Goal: Check status: Check status

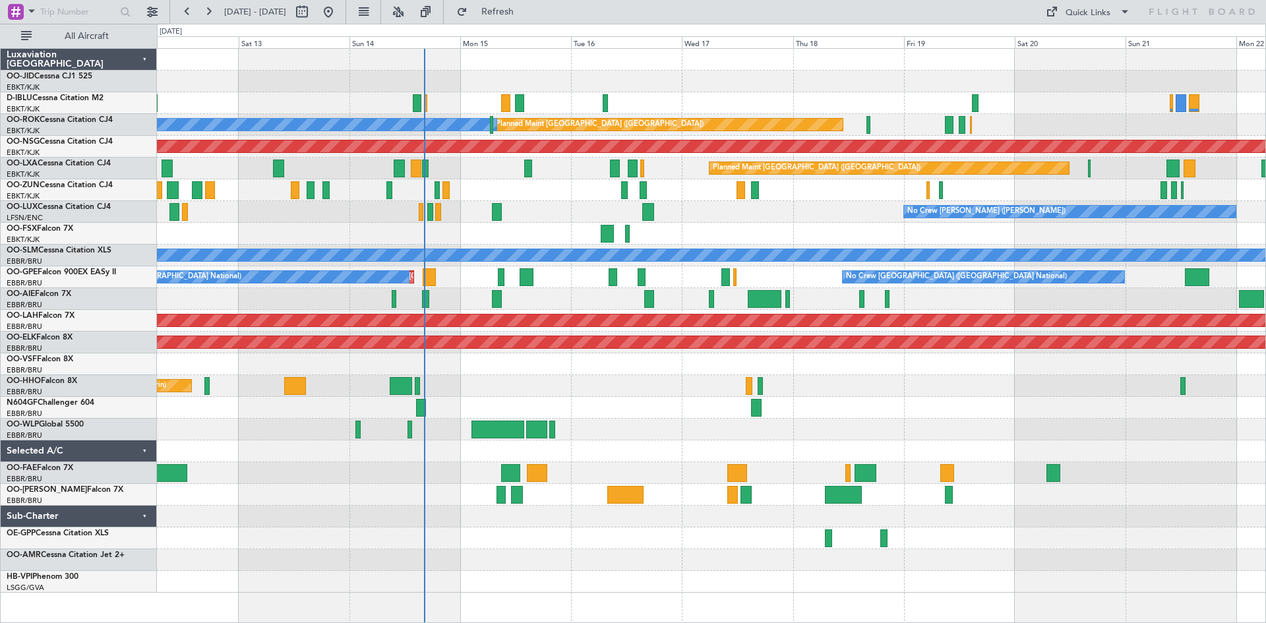
click at [815, 220] on div "No Crew [PERSON_NAME] ([PERSON_NAME]) No Crew [PERSON_NAME] ([PERSON_NAME])" at bounding box center [711, 212] width 1109 height 22
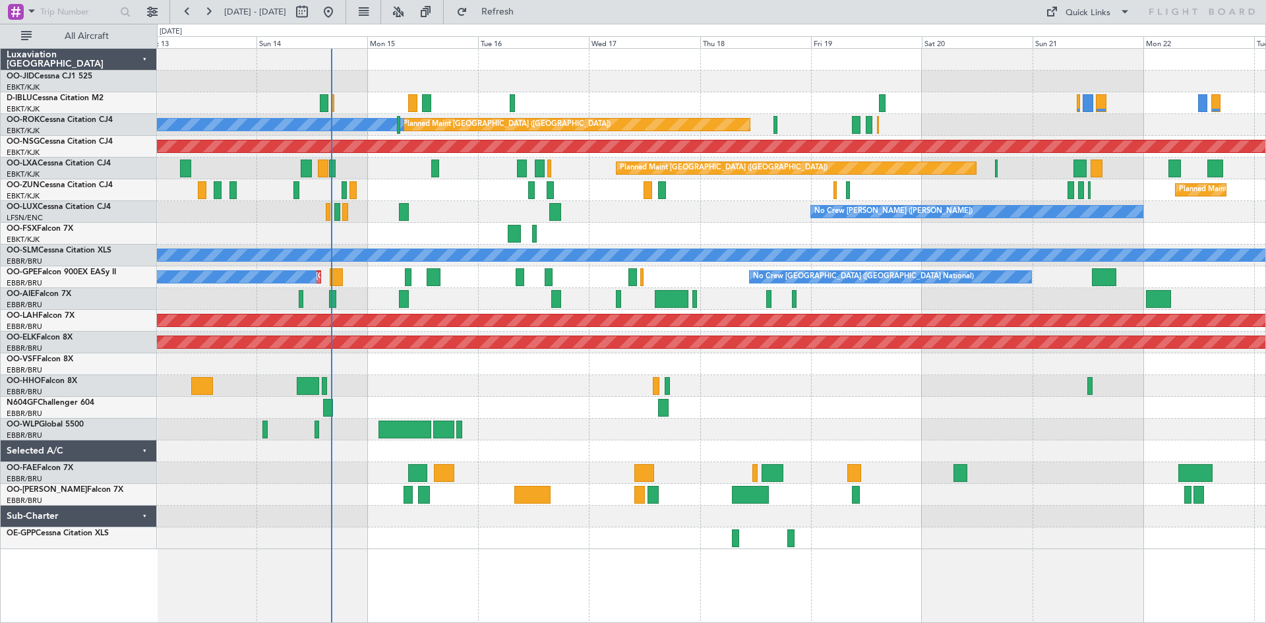
click at [760, 220] on div "No Crew [PERSON_NAME] ([PERSON_NAME])" at bounding box center [711, 212] width 1109 height 22
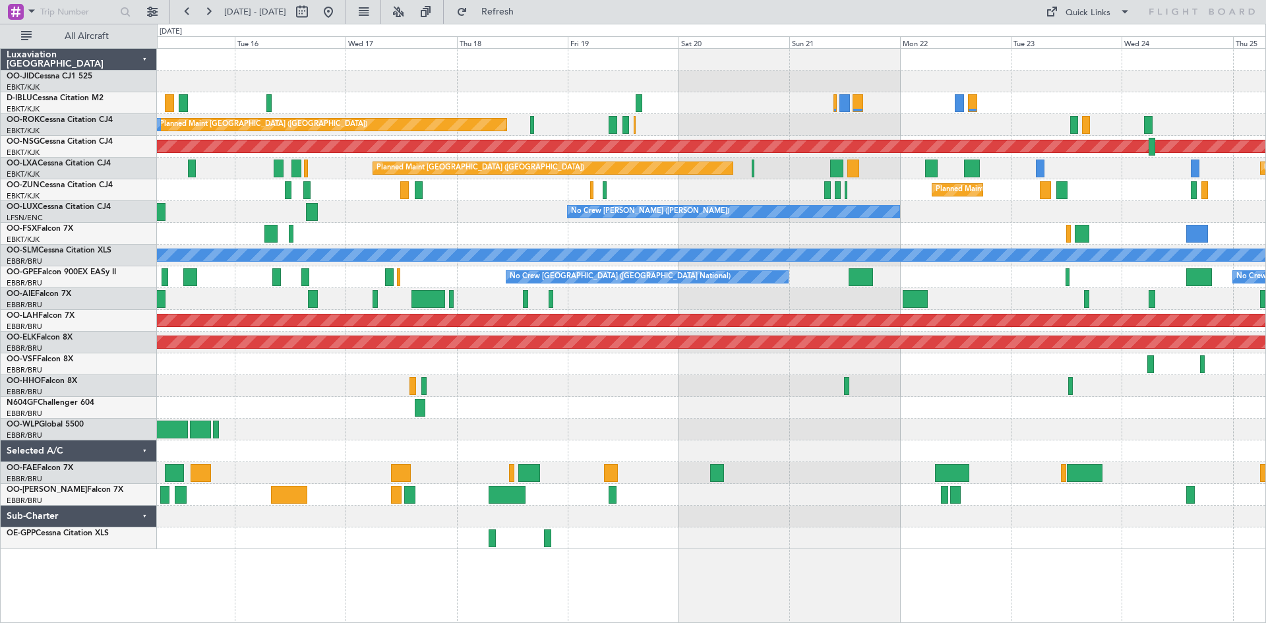
click at [814, 170] on div "A/C Unavailable [GEOGRAPHIC_DATA] ([GEOGRAPHIC_DATA] National) A/C Unavailable …" at bounding box center [711, 299] width 1109 height 501
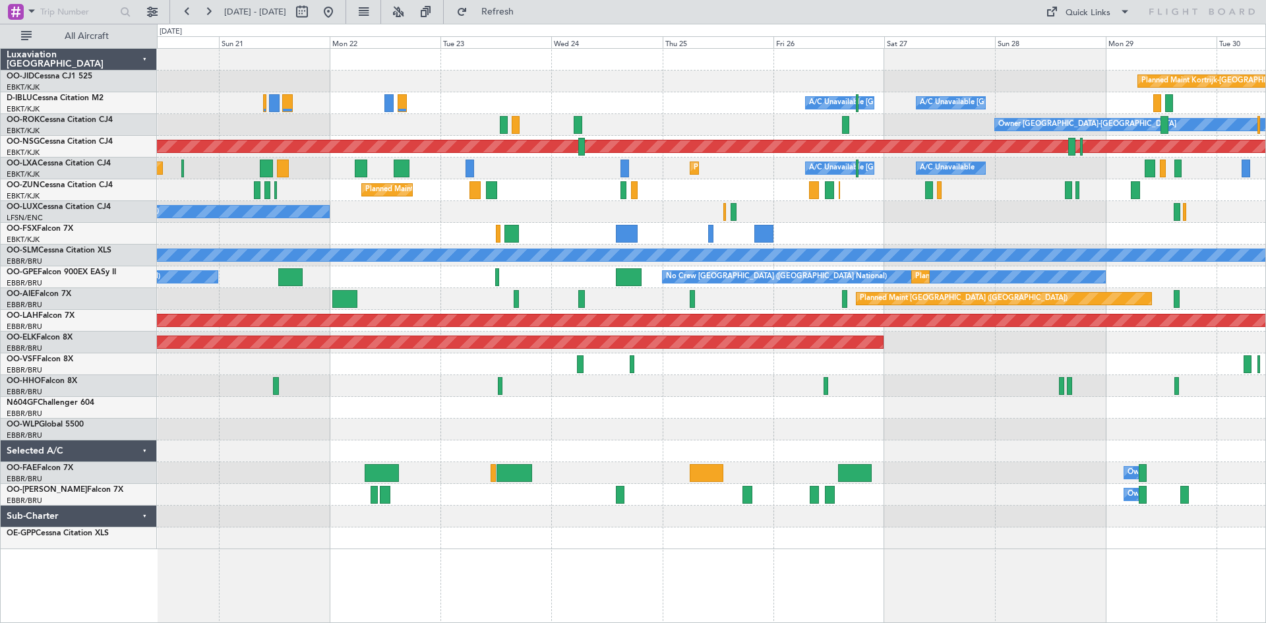
click at [543, 199] on div "Planned Maint Kortrijk-[GEOGRAPHIC_DATA]" at bounding box center [711, 190] width 1109 height 22
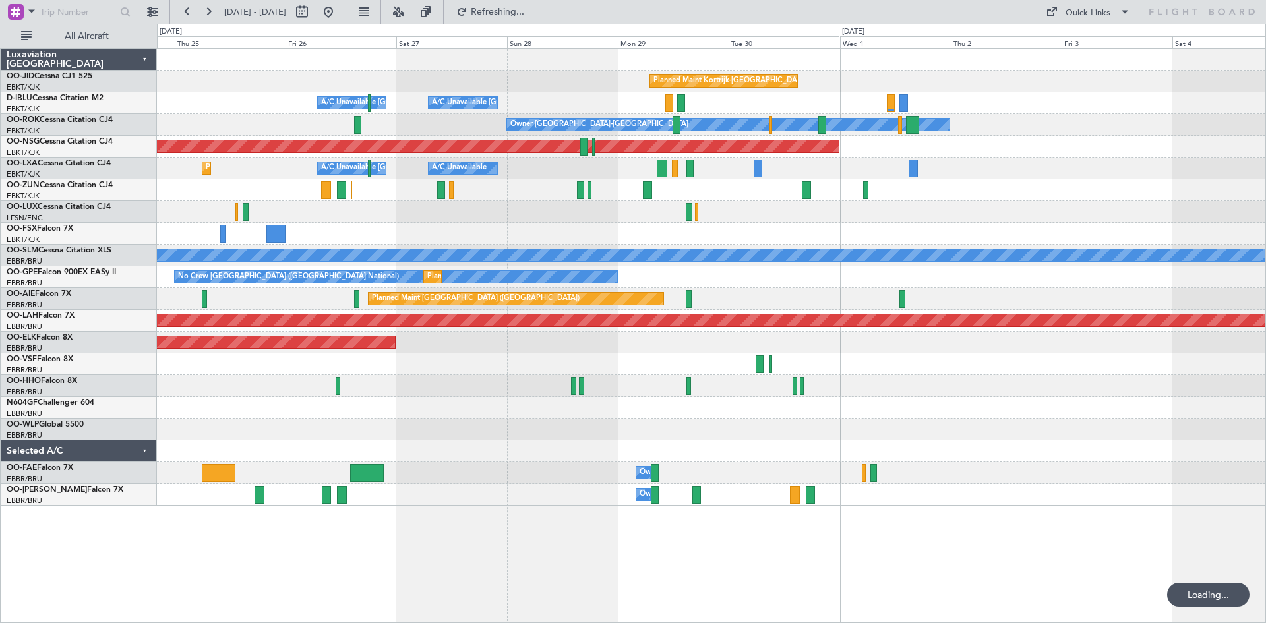
click at [501, 244] on div "Planned Maint Kortrijk-[GEOGRAPHIC_DATA] A/C Unavailable [GEOGRAPHIC_DATA] ([GE…" at bounding box center [711, 277] width 1109 height 457
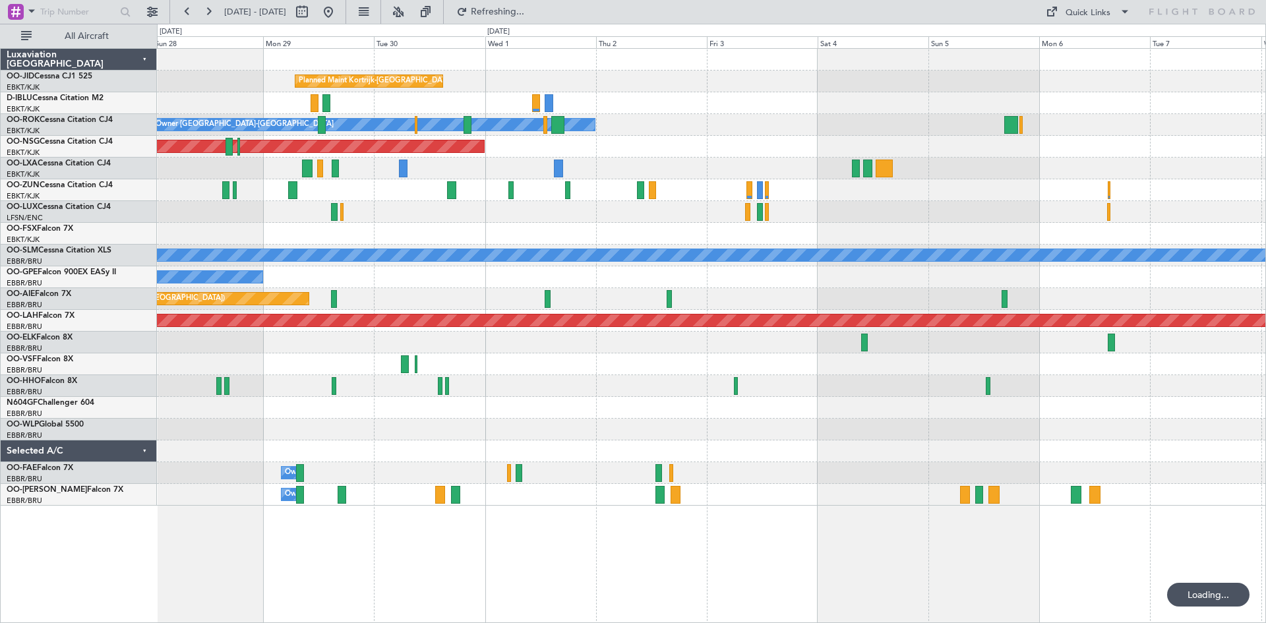
click at [521, 226] on div "Planned Maint Kortrijk-[GEOGRAPHIC_DATA] A/C Unavailable [GEOGRAPHIC_DATA] ([GE…" at bounding box center [711, 277] width 1109 height 457
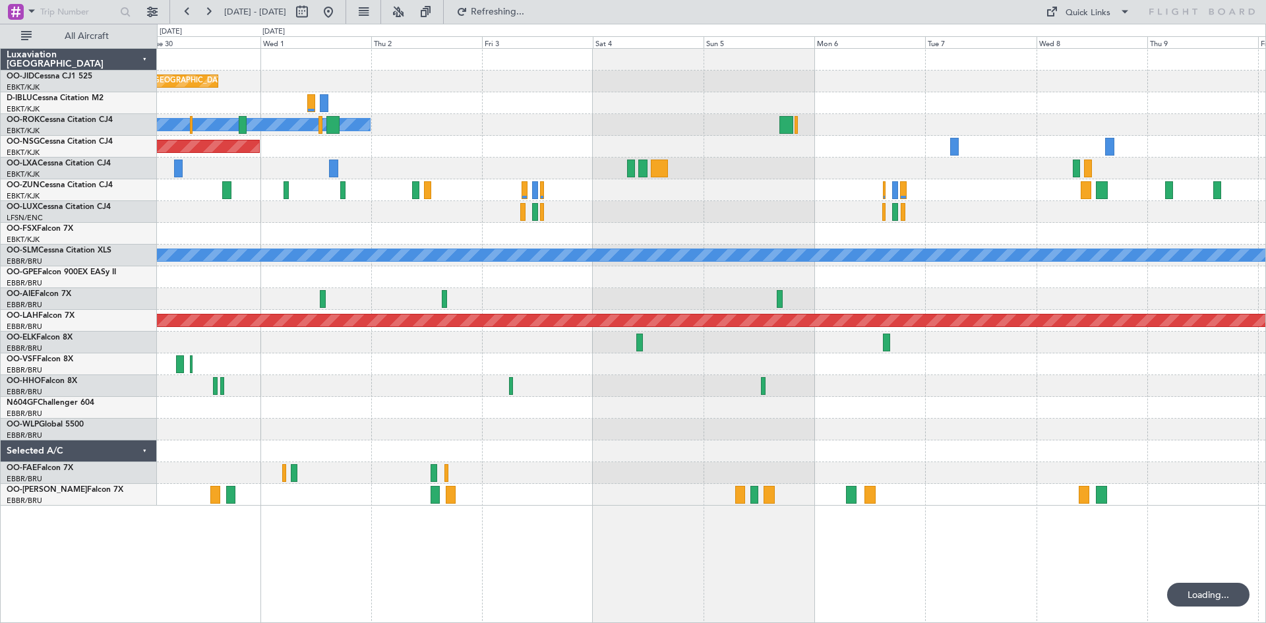
click at [507, 223] on div "Planned Maint Kortrijk-[GEOGRAPHIC_DATA] A/C Unavailable [GEOGRAPHIC_DATA]-[GEO…" at bounding box center [711, 277] width 1109 height 457
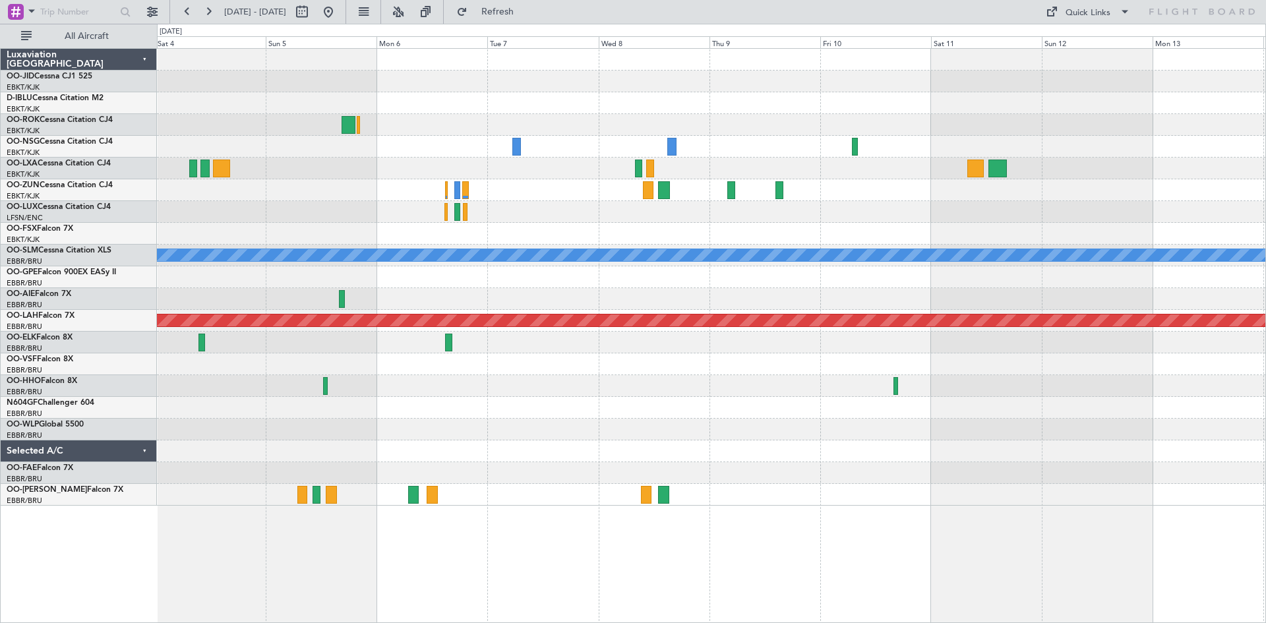
click at [489, 224] on div "Owner [GEOGRAPHIC_DATA]-[GEOGRAPHIC_DATA] A/C Unavailable [GEOGRAPHIC_DATA] Pla…" at bounding box center [711, 277] width 1109 height 457
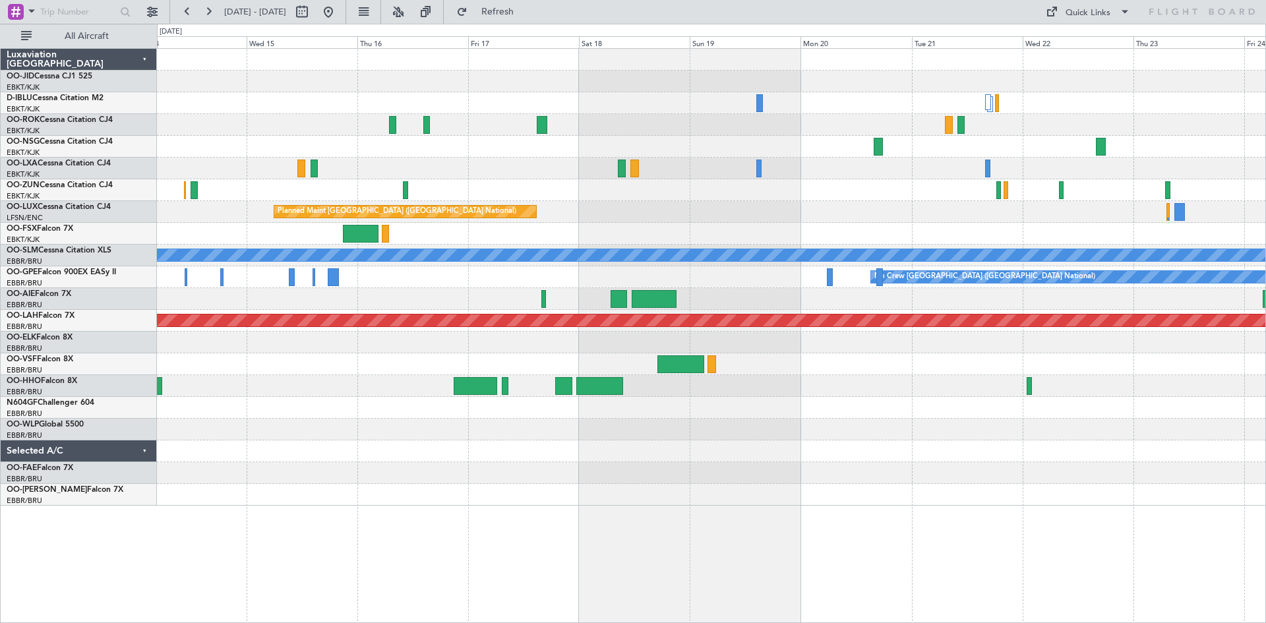
click at [950, 199] on div "Planned Maint [GEOGRAPHIC_DATA] ([GEOGRAPHIC_DATA] National) A/C Unavailable [G…" at bounding box center [711, 277] width 1109 height 457
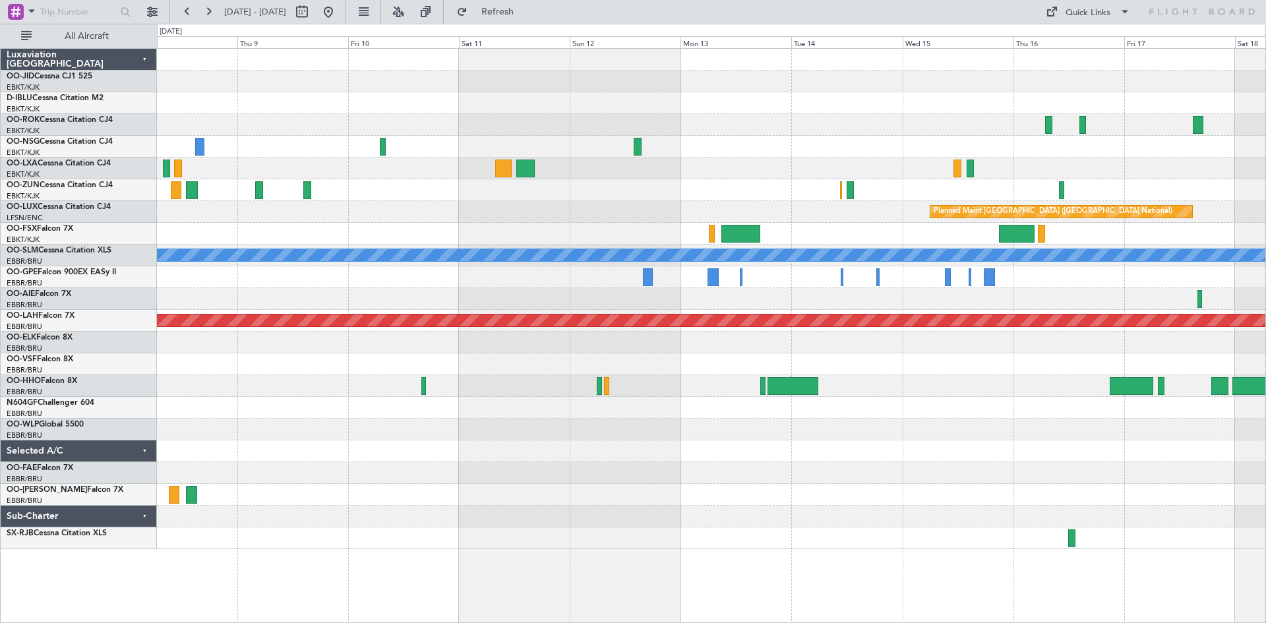
click at [871, 183] on div at bounding box center [711, 190] width 1109 height 22
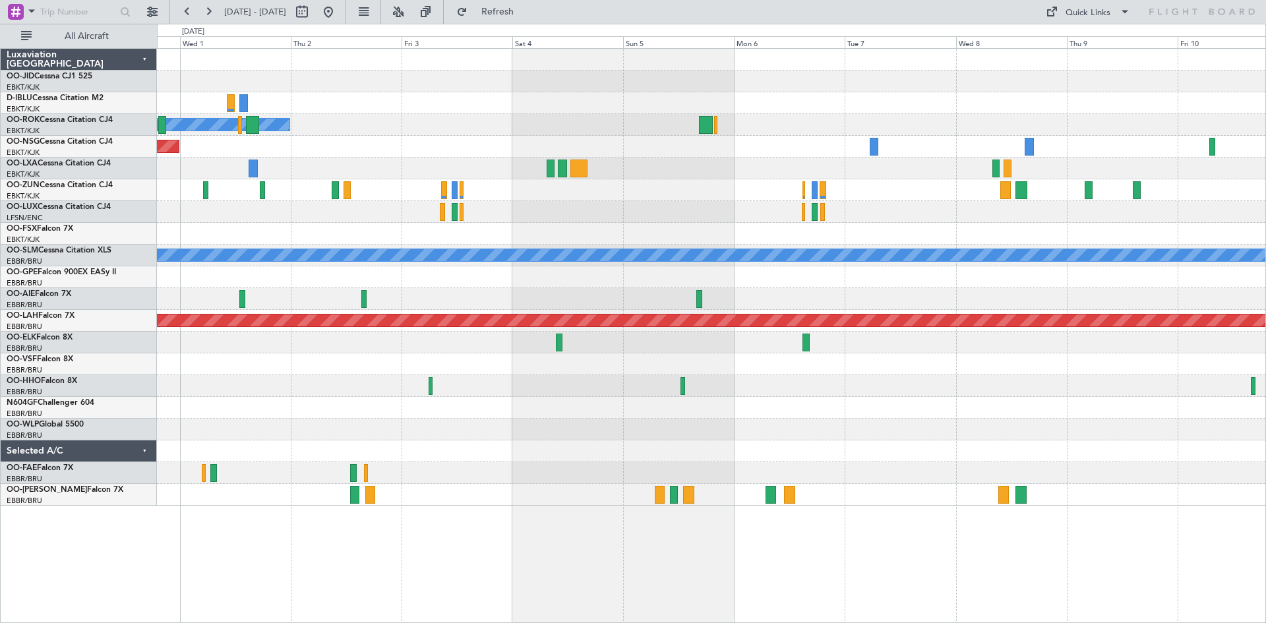
click at [806, 215] on div "Planned Maint Kortrijk-[GEOGRAPHIC_DATA] Owner [GEOGRAPHIC_DATA]-[GEOGRAPHIC_DA…" at bounding box center [711, 277] width 1109 height 457
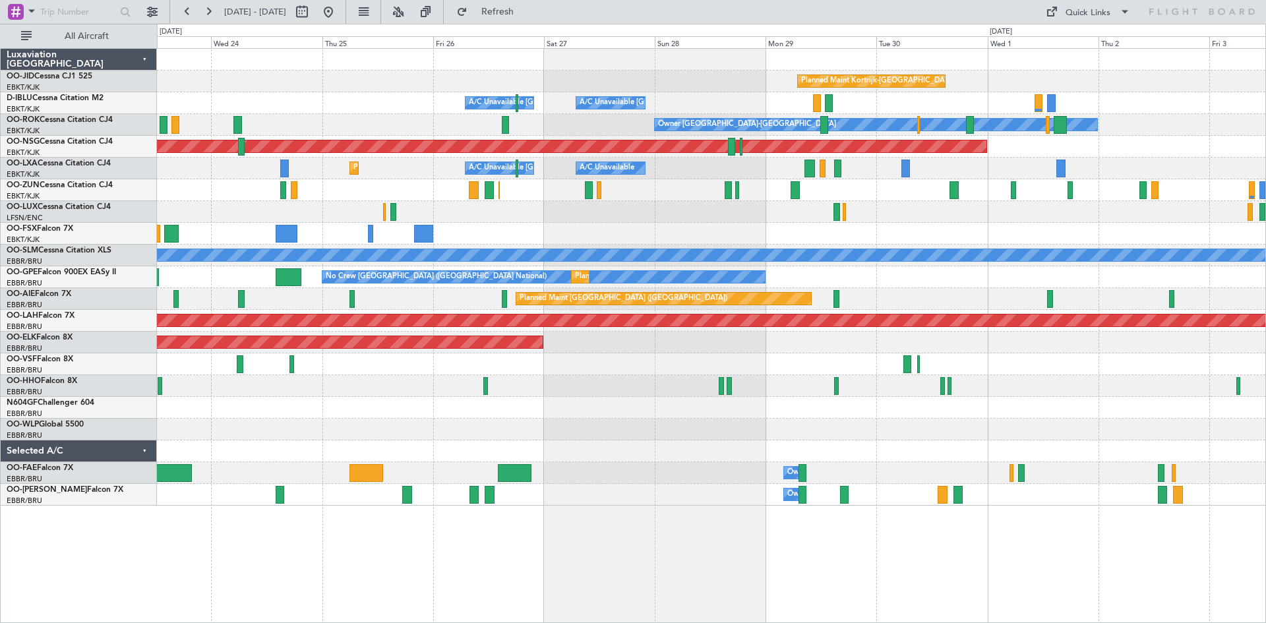
click at [1074, 226] on div "Planned Maint Kortrijk-[GEOGRAPHIC_DATA] A/C Unavailable [GEOGRAPHIC_DATA]-[GEO…" at bounding box center [711, 277] width 1109 height 457
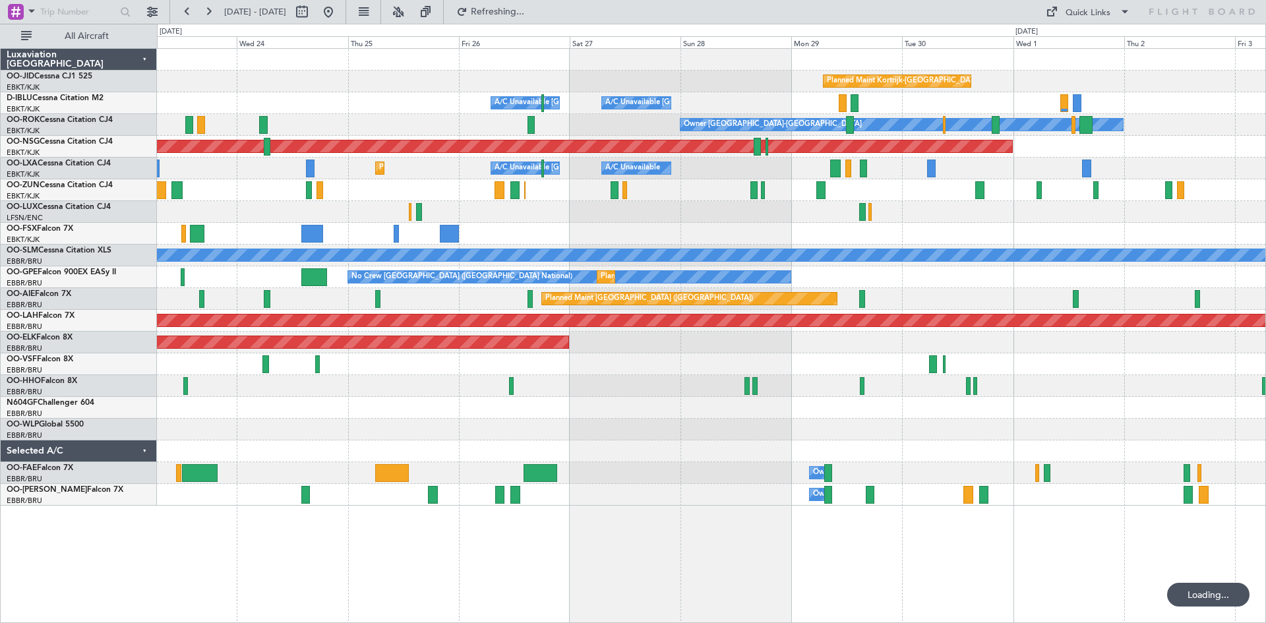
click at [998, 224] on div "Planned Maint Kortrijk-[GEOGRAPHIC_DATA] A/C Unavailable [GEOGRAPHIC_DATA]-[GEO…" at bounding box center [711, 277] width 1109 height 457
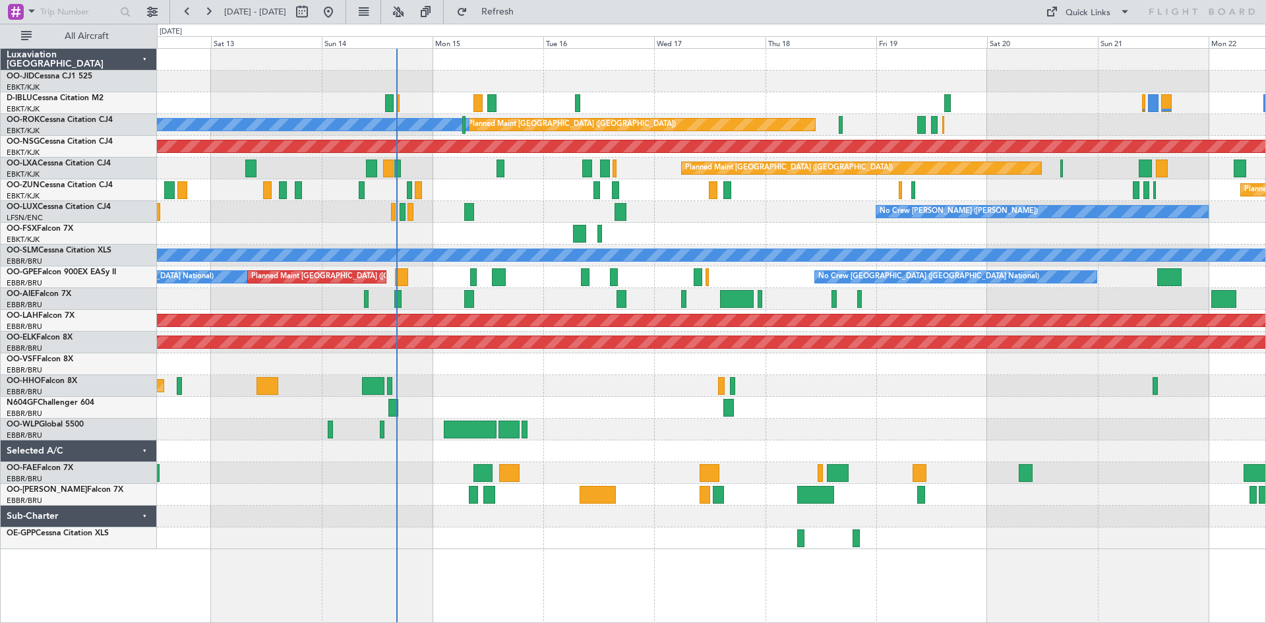
click at [520, 383] on div "Planned Maint Geneva (Cointrin) AOG Maint [US_STATE] ([GEOGRAPHIC_DATA])" at bounding box center [711, 386] width 1109 height 22
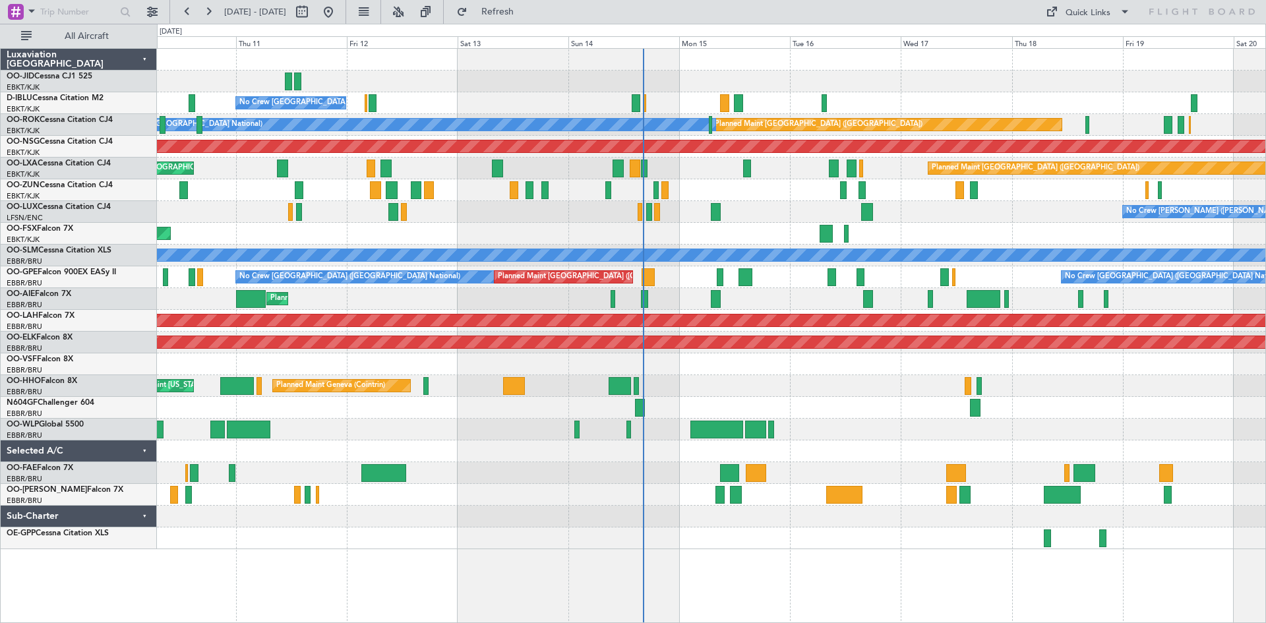
click at [553, 388] on div "Planned Maint Geneva (Cointrin) AOG Maint [US_STATE] ([GEOGRAPHIC_DATA])" at bounding box center [711, 386] width 1109 height 22
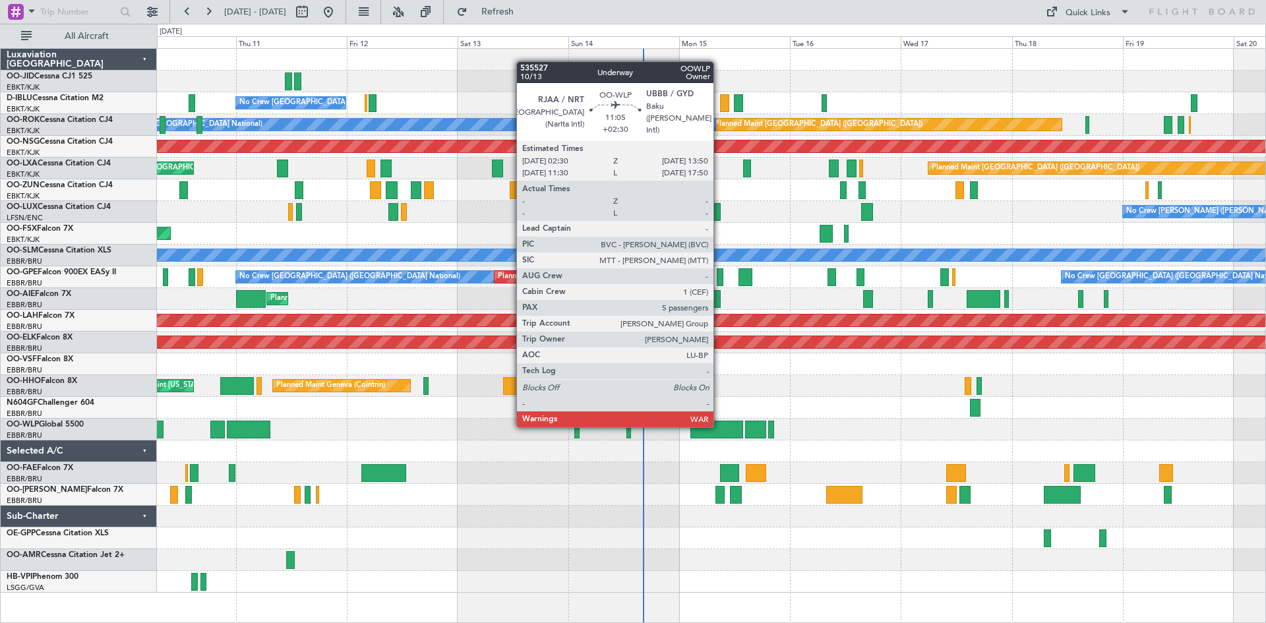
click at [719, 425] on div at bounding box center [716, 430] width 53 height 18
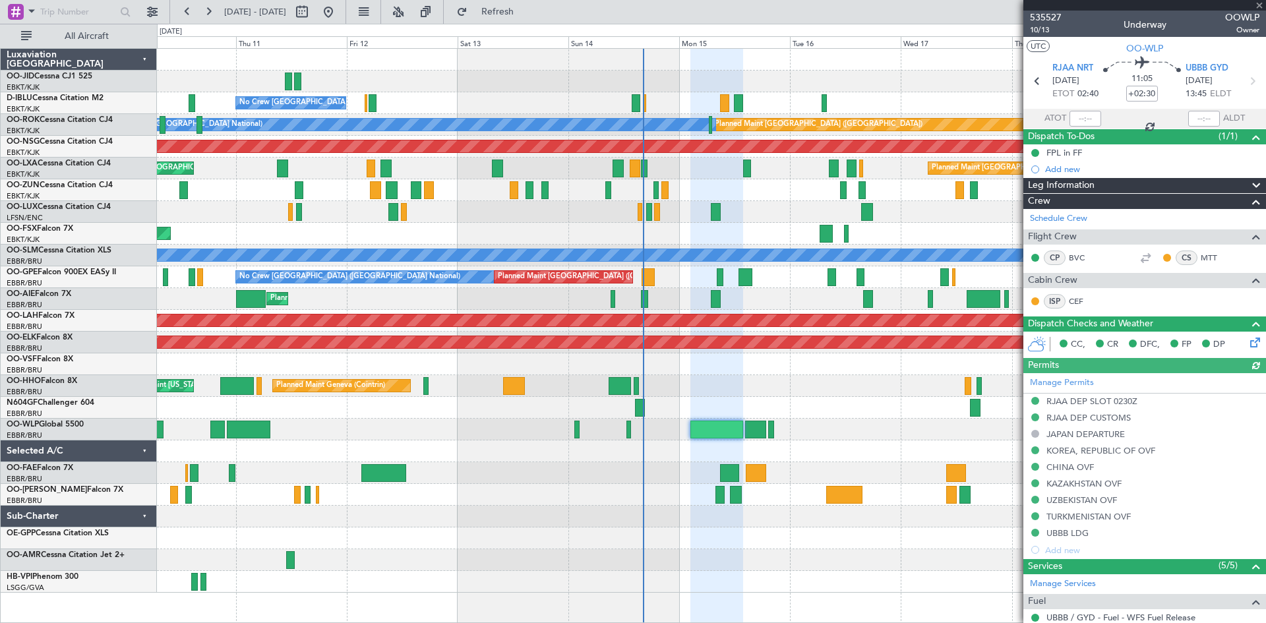
scroll to position [286, 0]
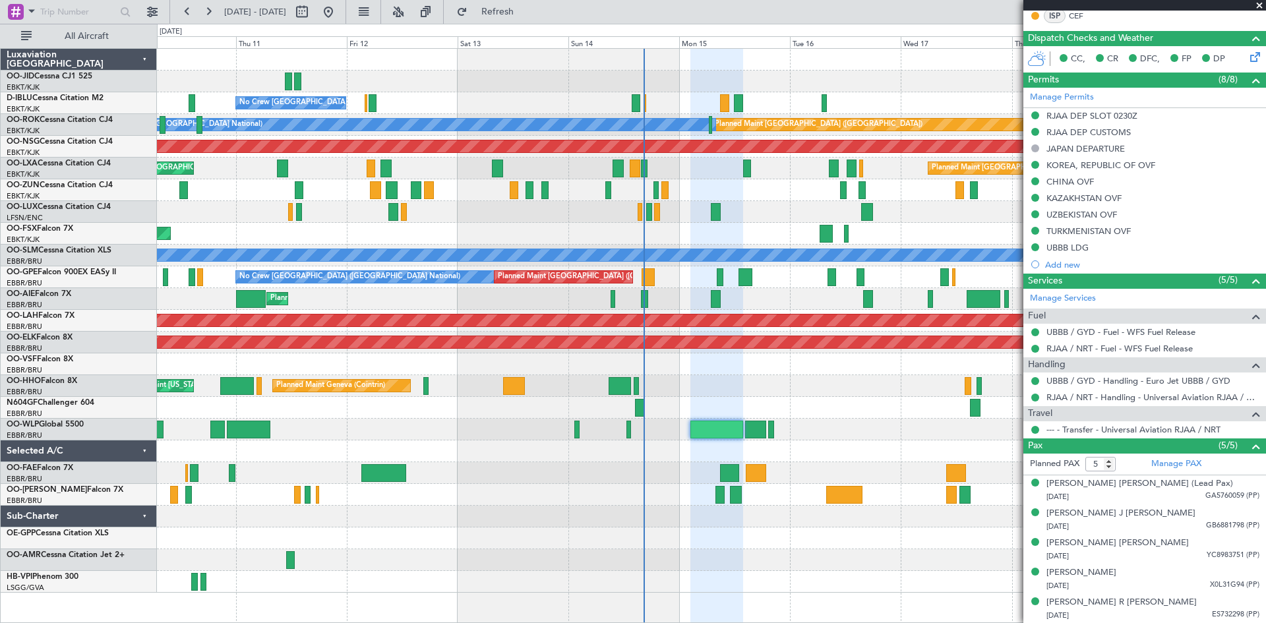
click at [1260, 2] on span at bounding box center [1259, 6] width 13 height 12
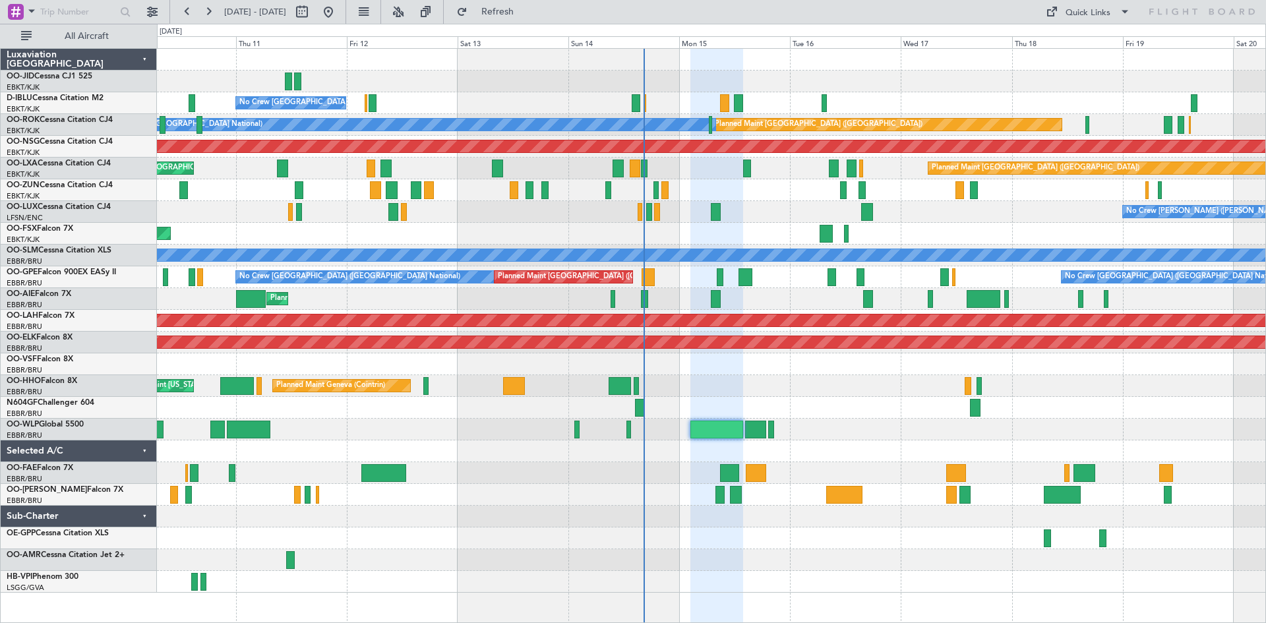
type input "0"
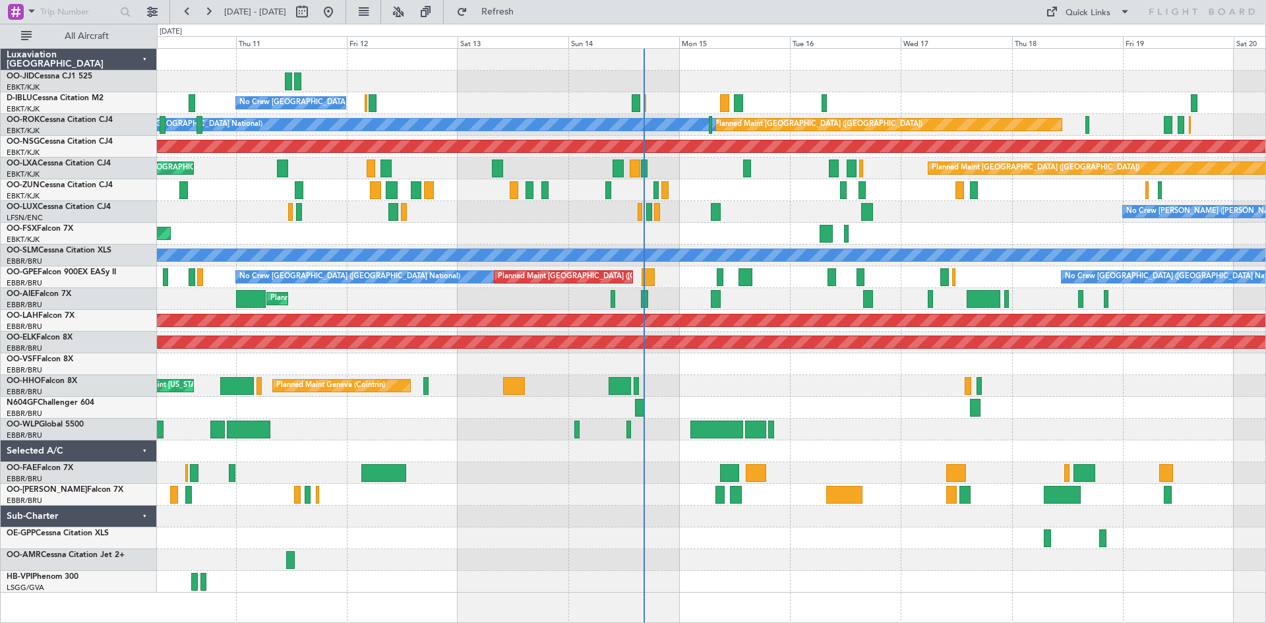
scroll to position [0, 0]
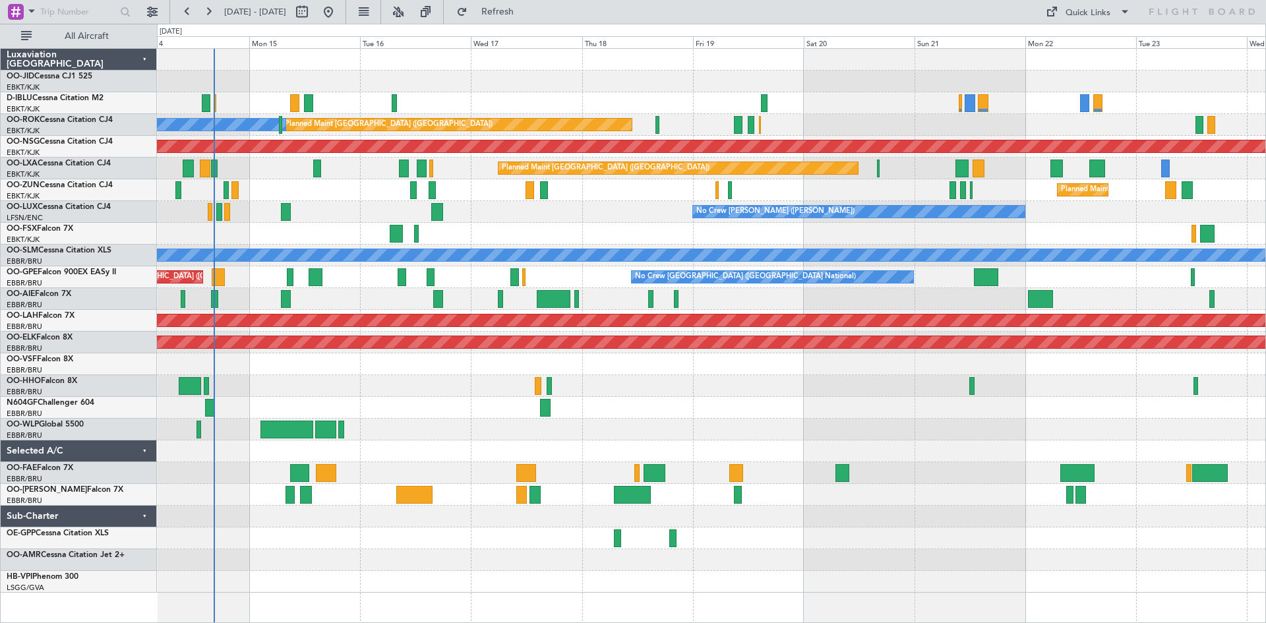
click at [539, 429] on div at bounding box center [711, 430] width 1109 height 22
